Goal: Check status: Check status

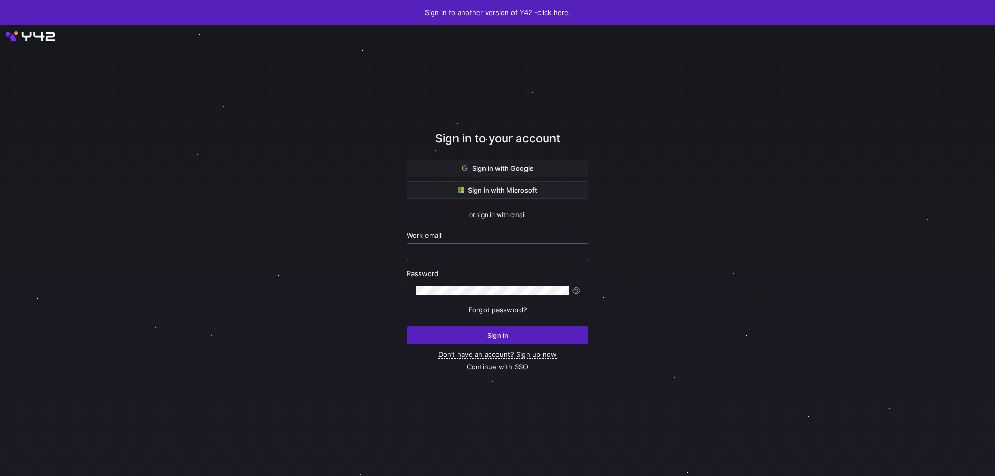
click at [476, 249] on input "text" at bounding box center [498, 252] width 164 height 8
type input "[PERSON_NAME][EMAIL_ADDRESS][DOMAIN_NAME]"
click at [407, 326] on button "Sign in" at bounding box center [497, 335] width 181 height 18
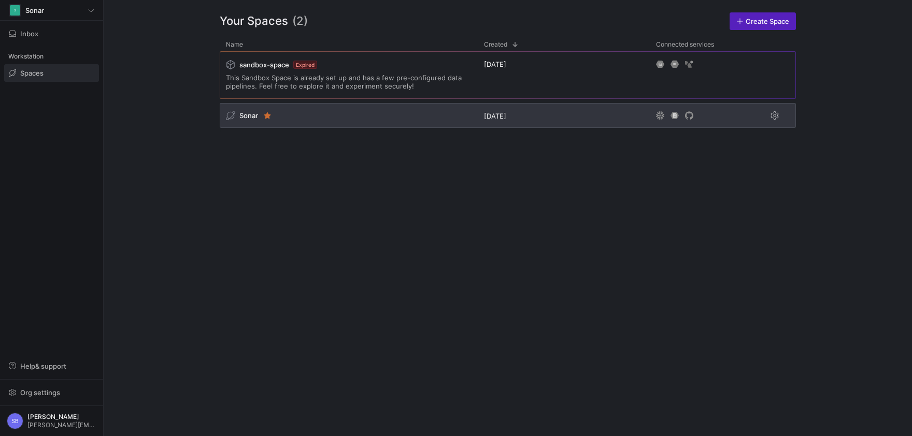
click at [250, 112] on span "Sonar" at bounding box center [248, 115] width 19 height 8
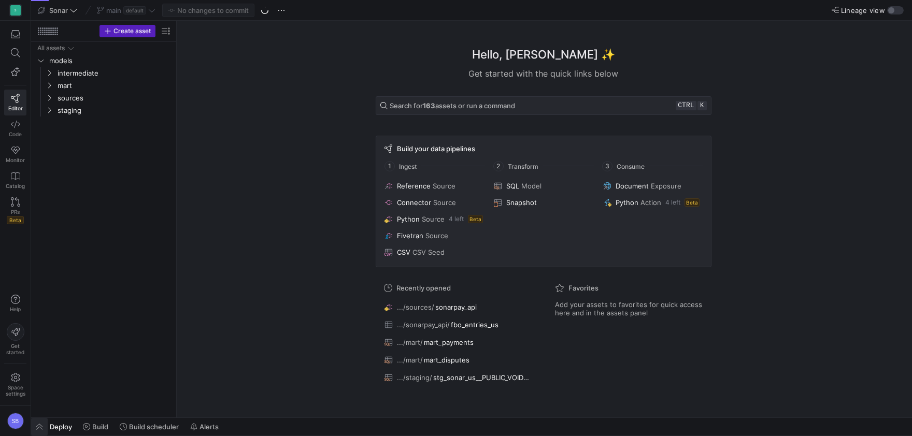
click at [41, 429] on span "button" at bounding box center [39, 427] width 17 height 18
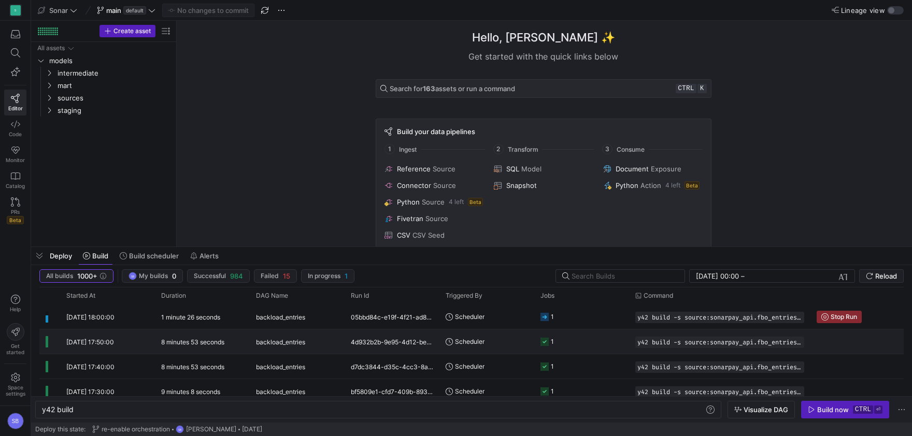
click at [141, 345] on div "[DATE] 17:50:00" at bounding box center [107, 342] width 95 height 24
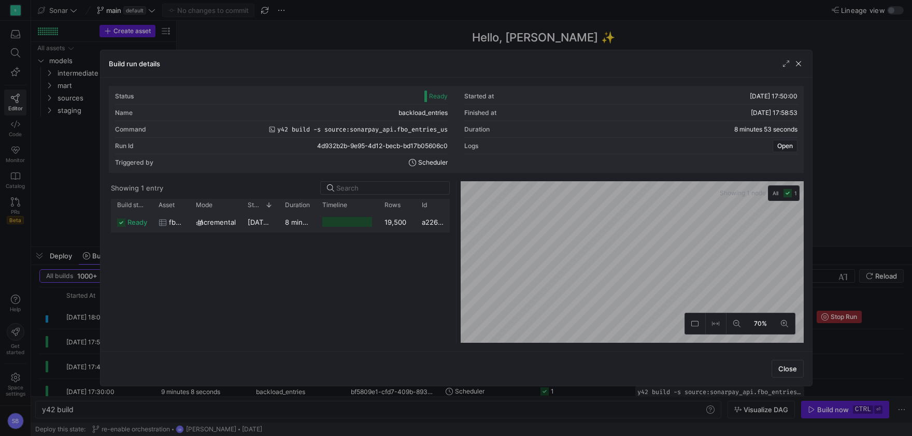
click at [292, 225] on y42-duration "8 minutes 50 seconds" at bounding box center [321, 222] width 72 height 8
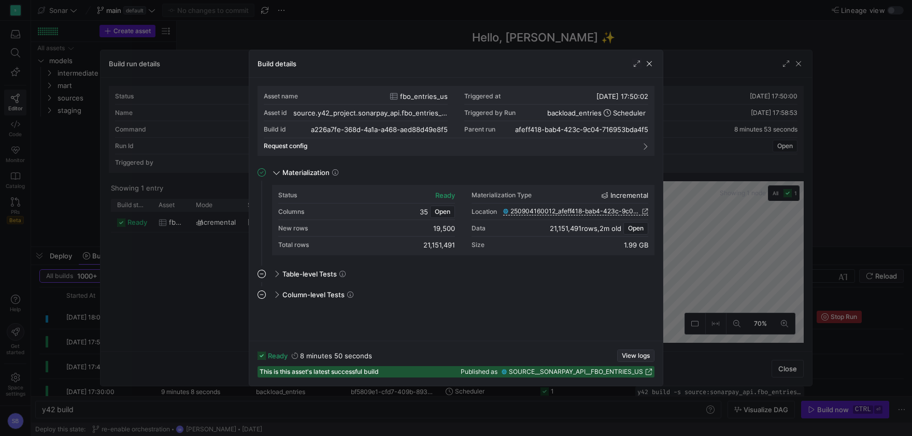
click at [637, 355] on span "View logs" at bounding box center [636, 355] width 28 height 7
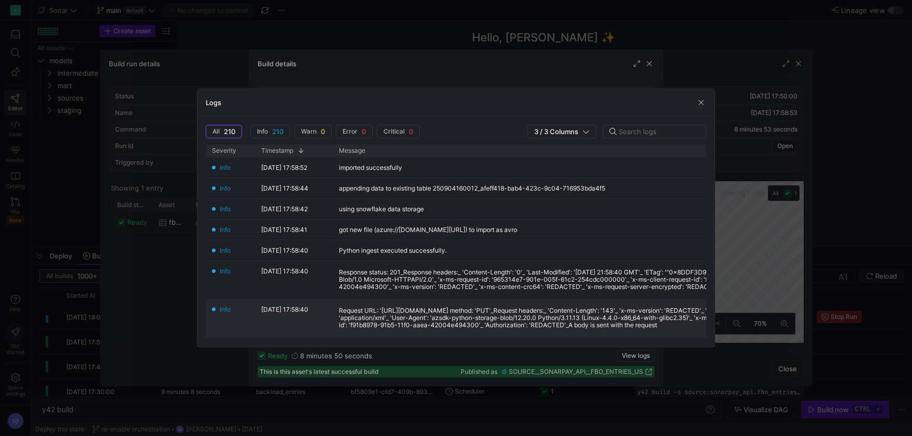
scroll to position [194, 0]
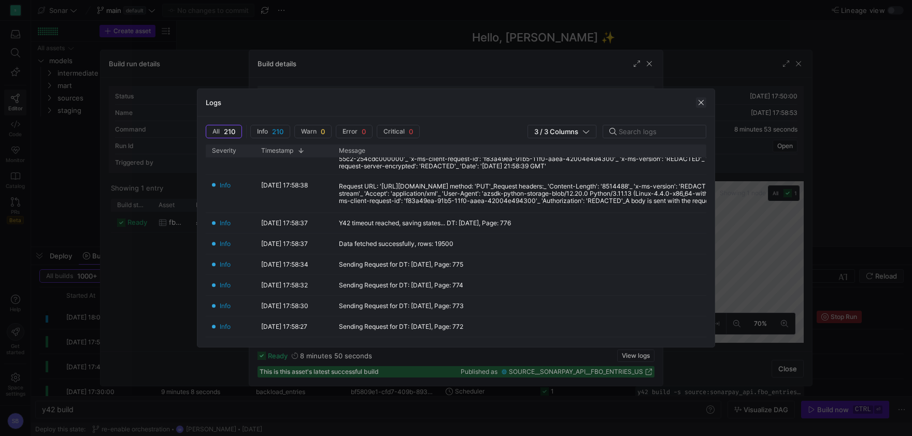
click at [698, 102] on span "button" at bounding box center [701, 102] width 10 height 10
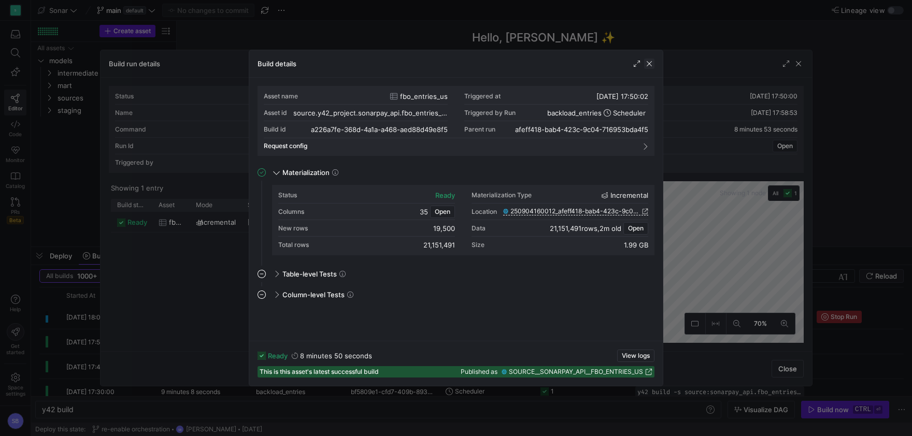
click at [651, 63] on span "button" at bounding box center [649, 64] width 10 height 10
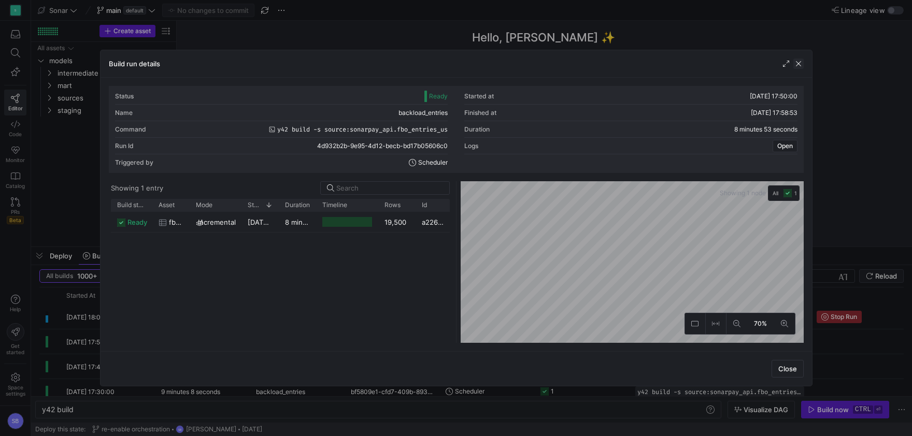
click at [801, 61] on span "button" at bounding box center [798, 64] width 10 height 10
